Goal: Task Accomplishment & Management: Manage account settings

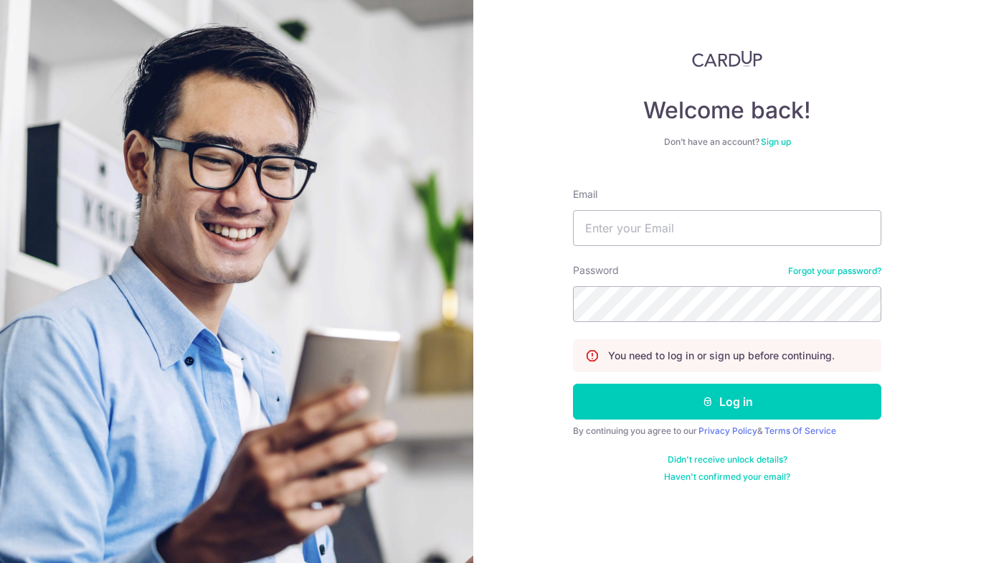
type input "[EMAIL_ADDRESS][DOMAIN_NAME]"
click at [573, 384] on button "Log in" at bounding box center [727, 402] width 308 height 36
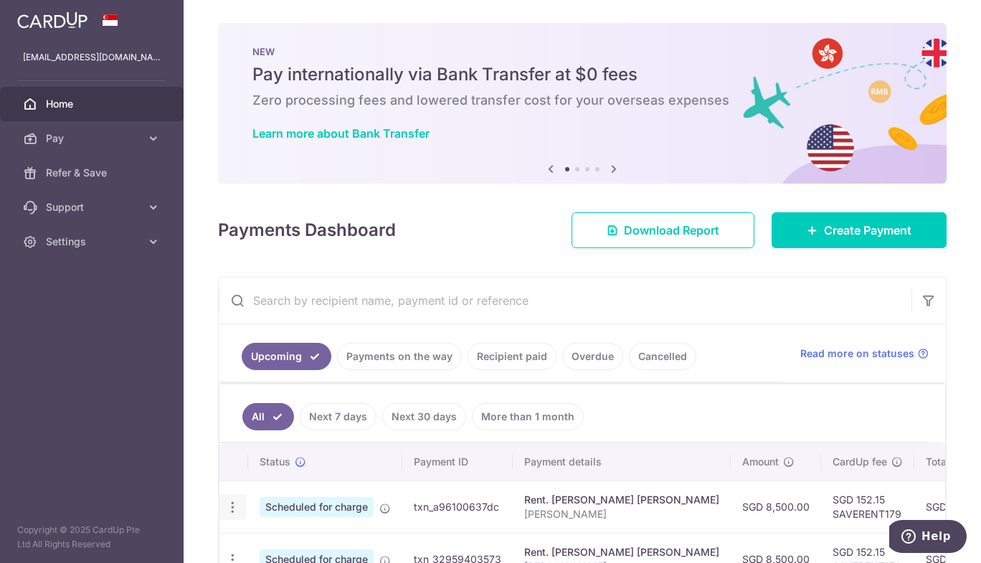
click at [231, 502] on icon "button" at bounding box center [232, 507] width 15 height 15
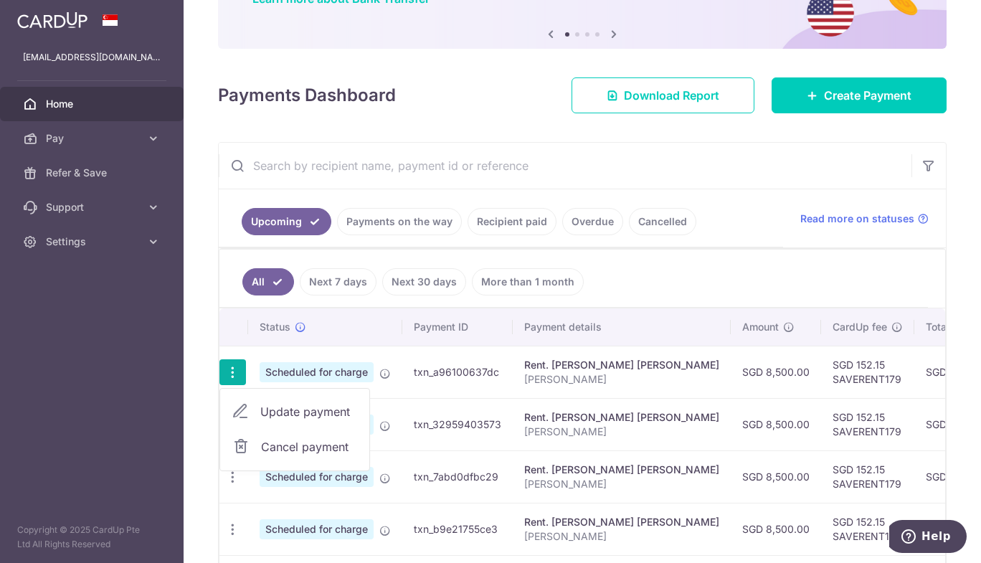
scroll to position [137, 0]
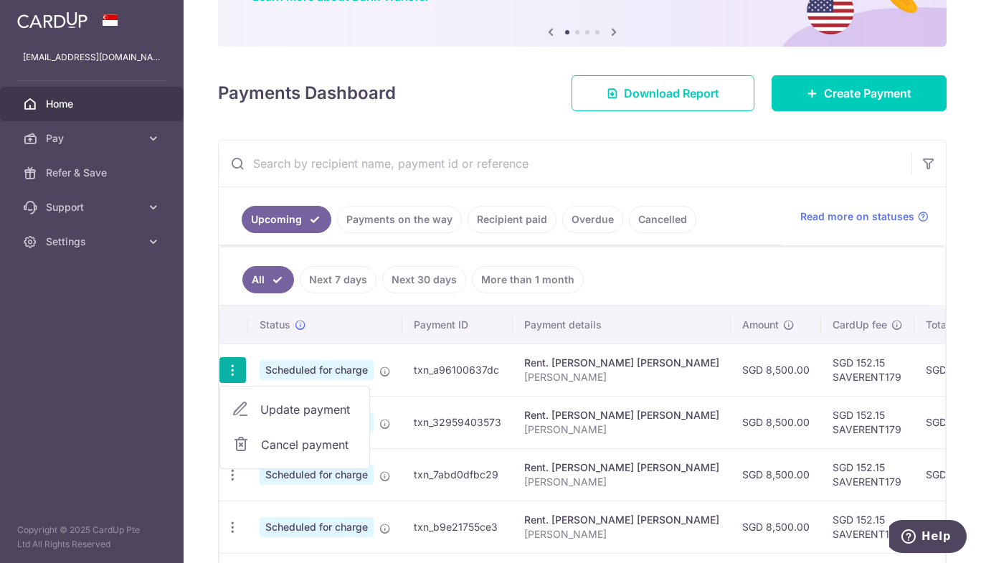
click at [310, 409] on span "Update payment" at bounding box center [309, 409] width 98 height 17
radio input "true"
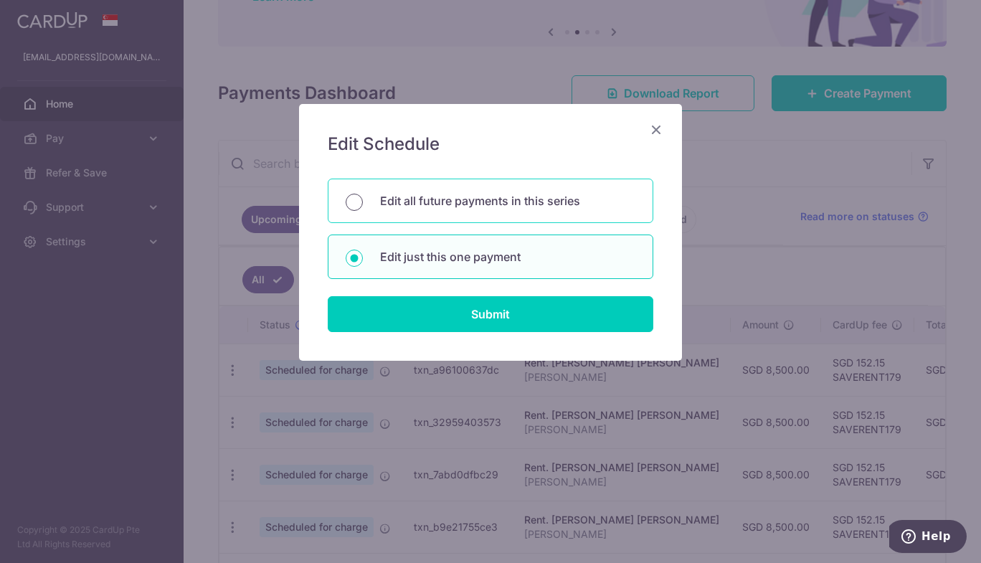
click at [353, 201] on input "Edit all future payments in this series" at bounding box center [354, 202] width 17 height 17
radio input "true"
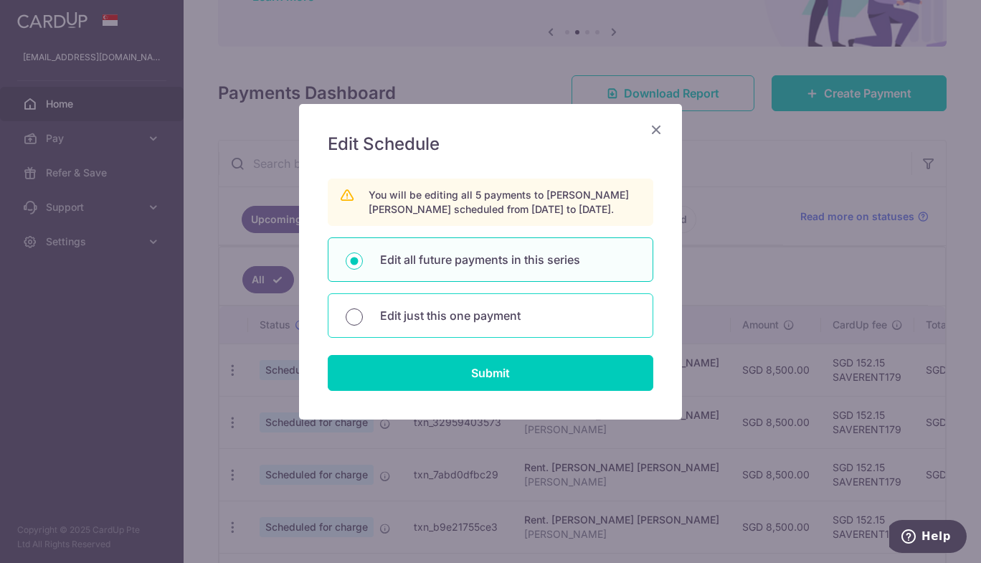
click at [355, 317] on input "Edit just this one payment" at bounding box center [354, 316] width 17 height 17
radio input "true"
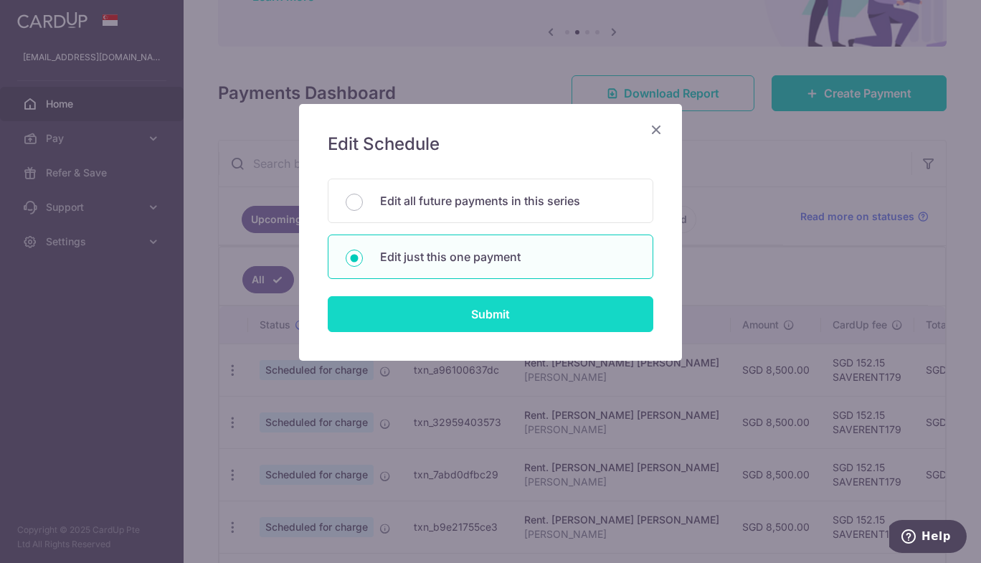
click at [466, 329] on input "Submit" at bounding box center [491, 314] width 326 height 36
radio input "true"
type input "8,500.00"
type input "[DATE]"
type input "[PERSON_NAME]"
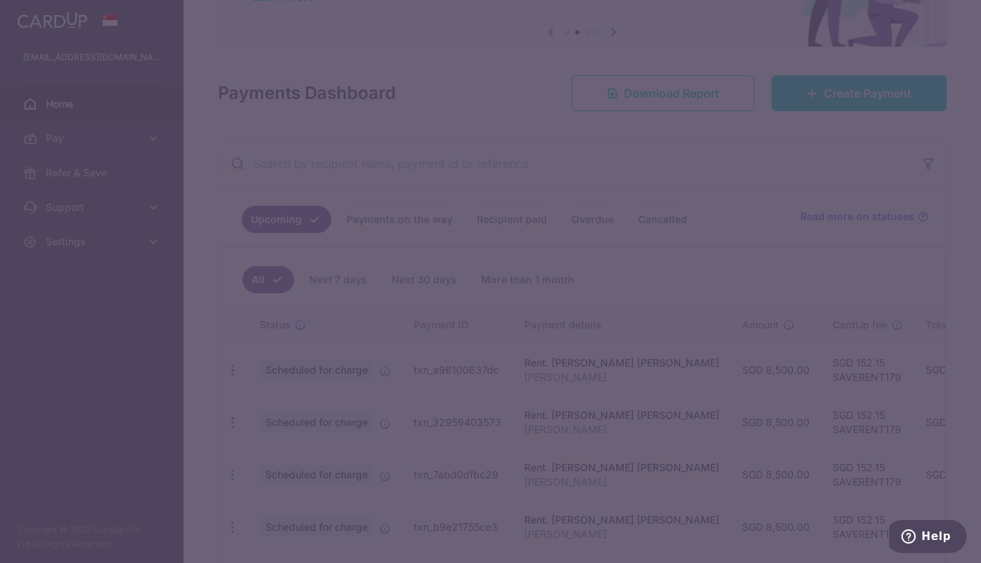
type input "SAVERENT179"
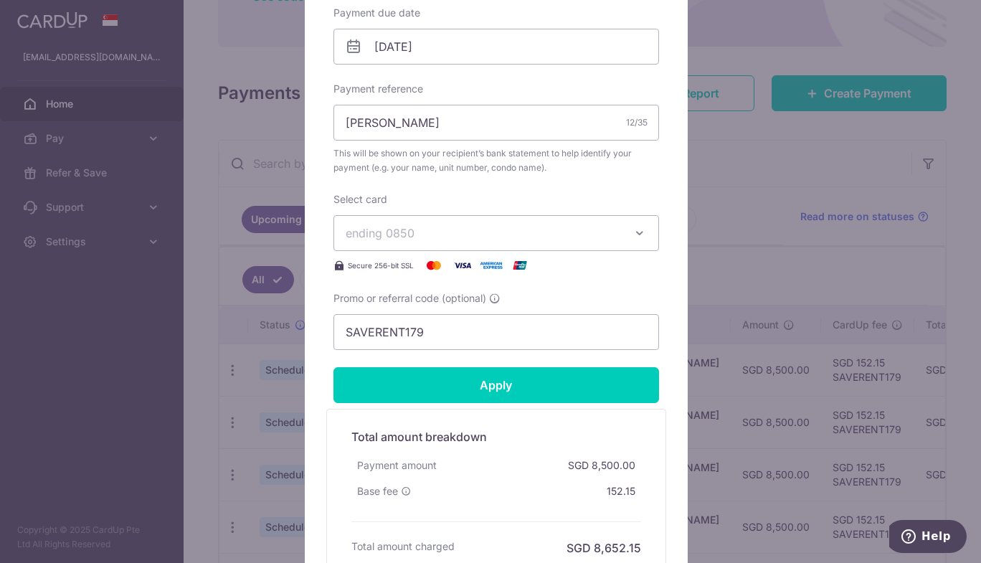
scroll to position [465, 0]
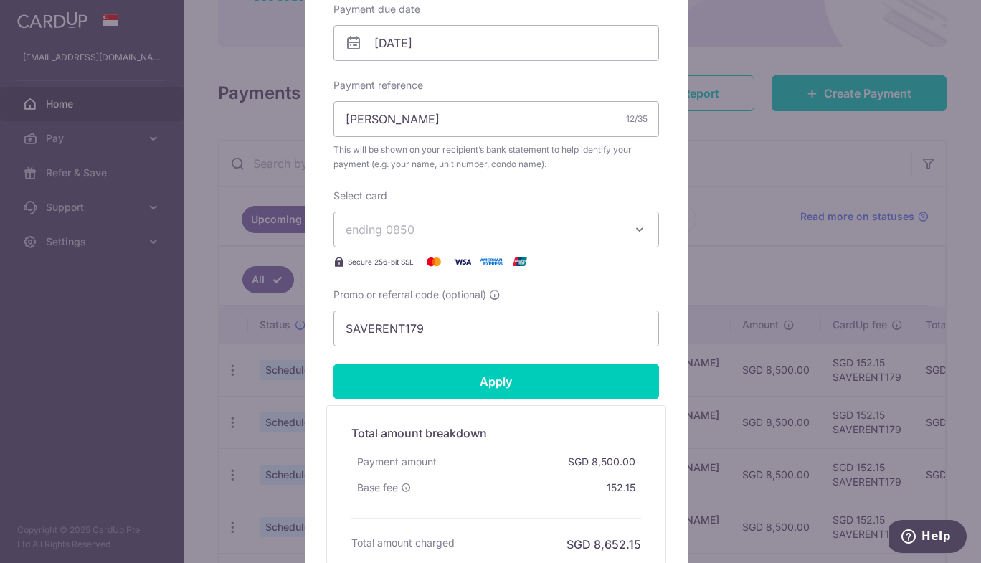
click at [635, 229] on icon "button" at bounding box center [639, 229] width 14 height 14
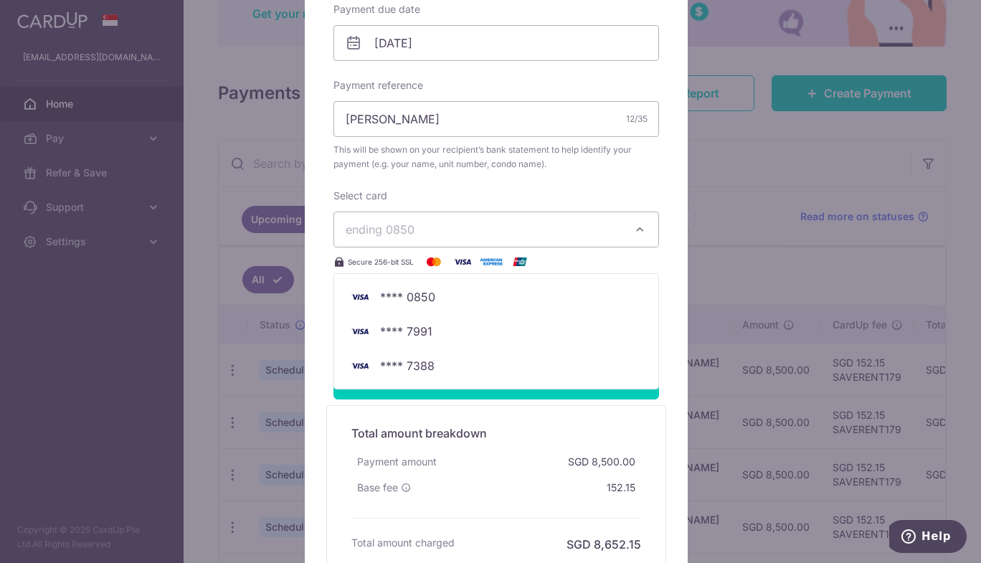
click at [209, 288] on div "Edit payment By clicking apply, you will make changes to all payments to [PERSO…" at bounding box center [490, 281] width 981 height 563
